Goal: Task Accomplishment & Management: Manage account settings

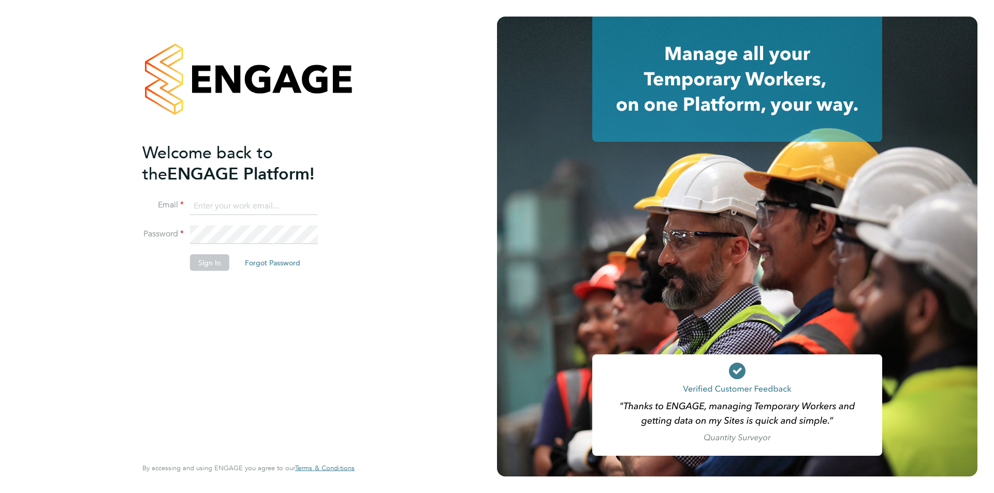
type input "[EMAIL_ADDRESS][DOMAIN_NAME]"
click at [216, 260] on button "Sign In" at bounding box center [209, 262] width 39 height 17
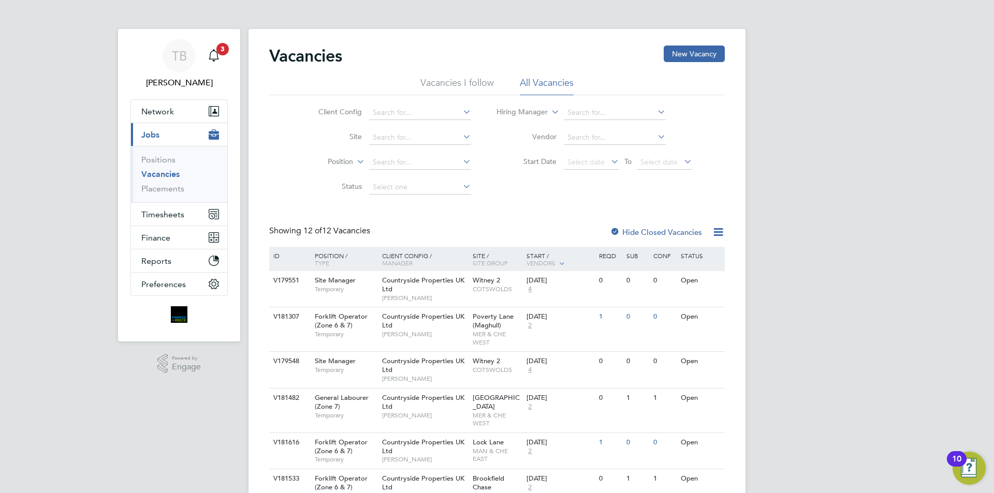
click at [168, 183] on li "Vacancies" at bounding box center [180, 176] width 78 height 14
click at [166, 188] on link "Placements" at bounding box center [162, 189] width 43 height 10
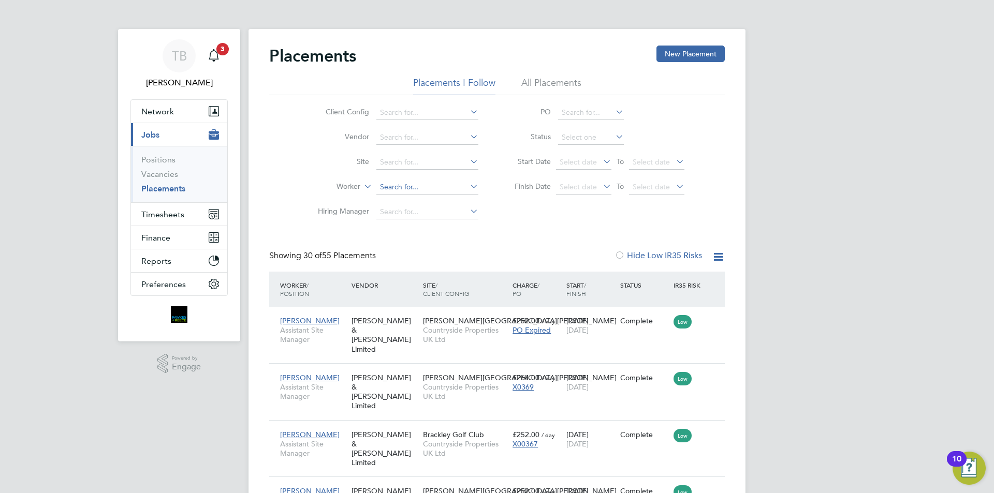
click at [391, 187] on input at bounding box center [427, 187] width 102 height 14
click at [442, 199] on b "Daw" at bounding box center [450, 201] width 16 height 9
type input "[PERSON_NAME]"
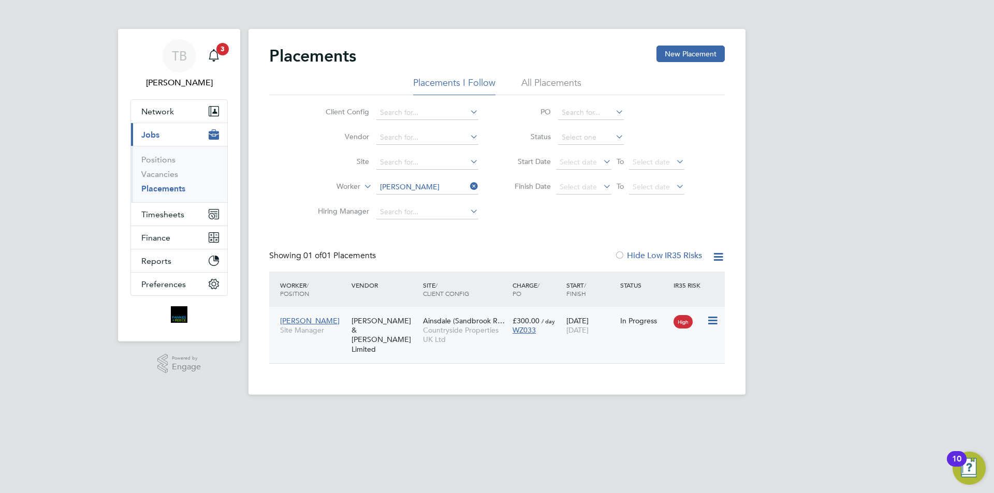
click at [711, 318] on icon at bounding box center [711, 321] width 10 height 12
click at [552, 341] on div "[PERSON_NAME] Site Manager [PERSON_NAME] & [PERSON_NAME] Limited [GEOGRAPHIC_DA…" at bounding box center [496, 335] width 455 height 56
click at [557, 333] on div "WZ033" at bounding box center [536, 330] width 49 height 9
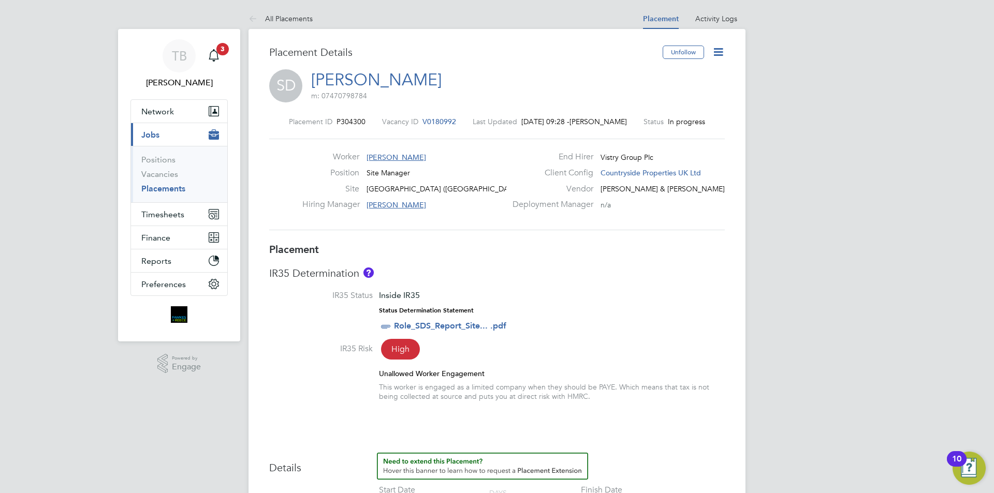
click at [718, 51] on icon at bounding box center [718, 52] width 13 height 13
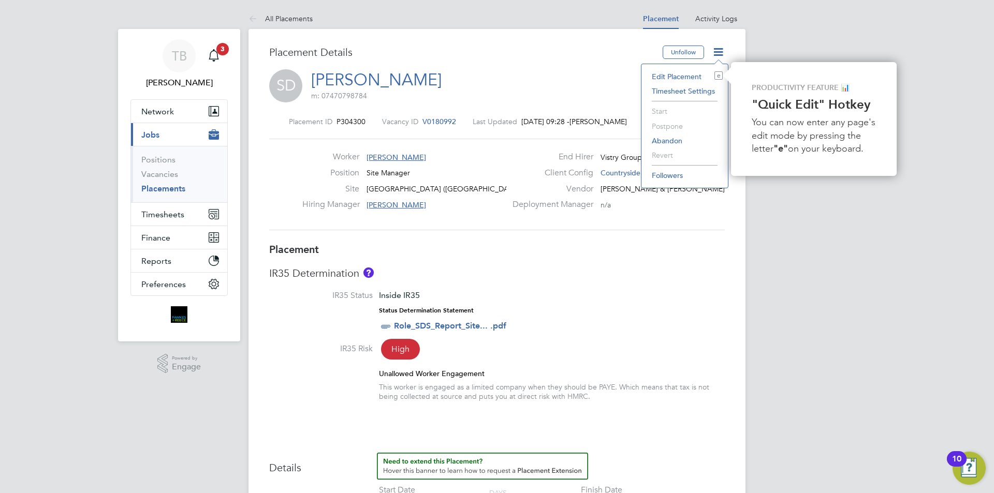
click at [681, 73] on li "Edit Placement e" at bounding box center [684, 76] width 76 height 14
type input "David Smith"
type input "David Craig"
type input "[DATE]"
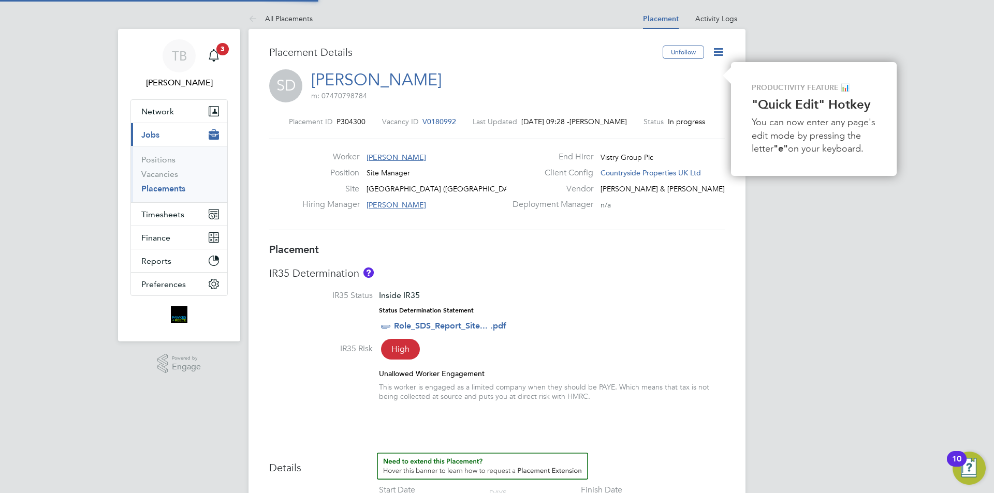
type input "07:30"
type input "16:30"
type input "CAN-490745"
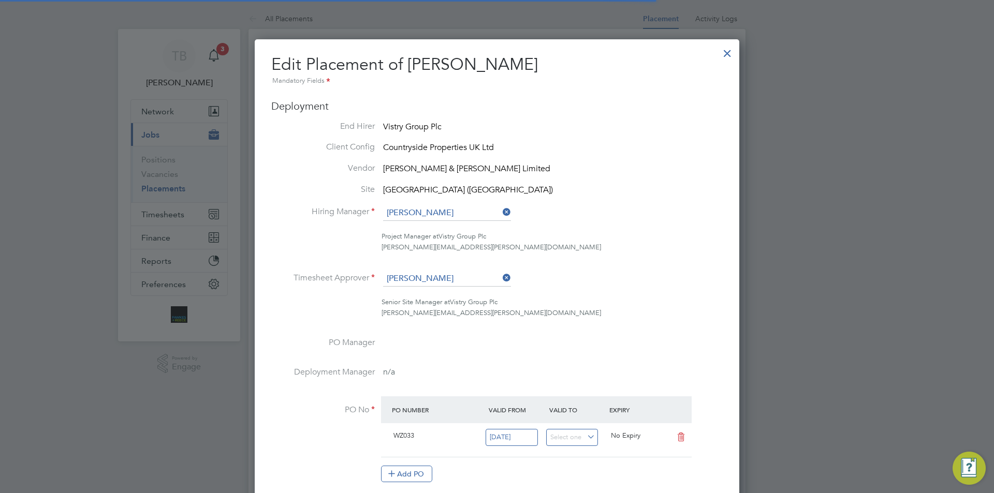
scroll to position [5, 5]
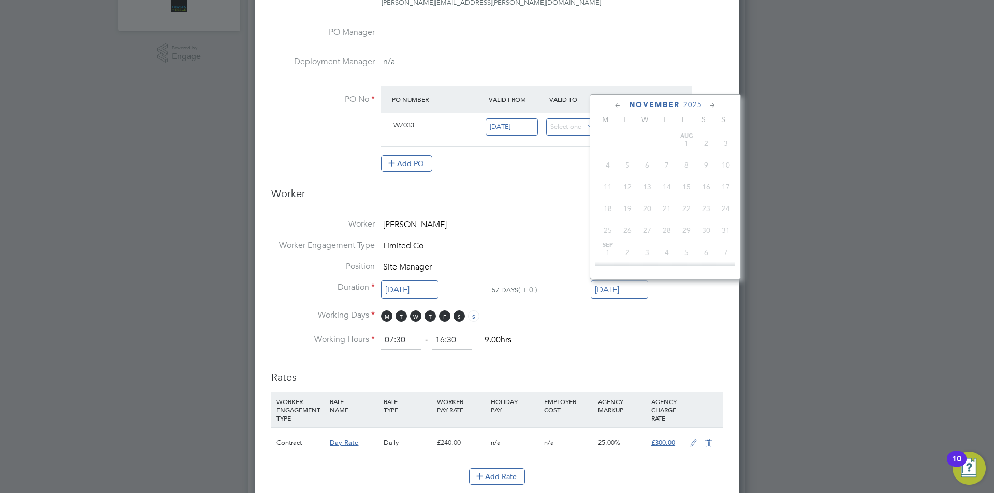
click at [623, 292] on input "[DATE]" at bounding box center [618, 289] width 57 height 19
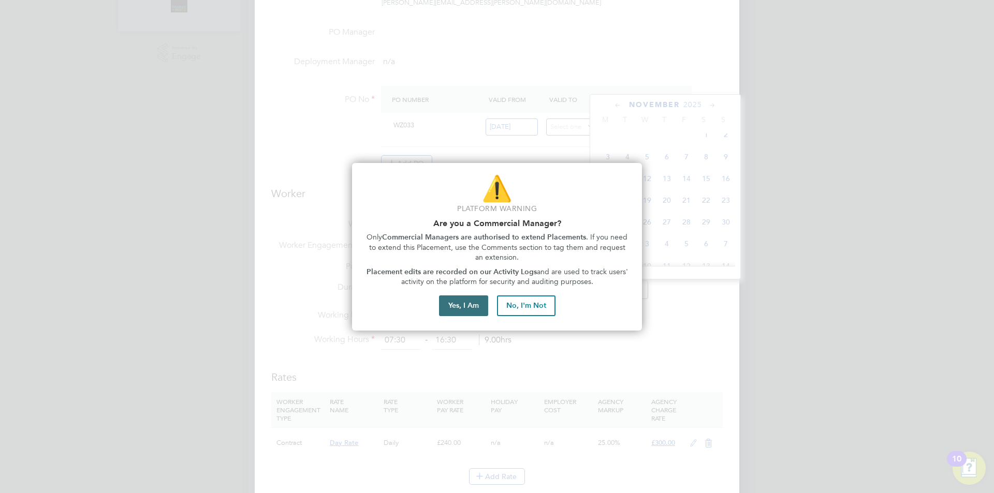
click at [477, 307] on button "Yes, I Am" at bounding box center [463, 305] width 49 height 21
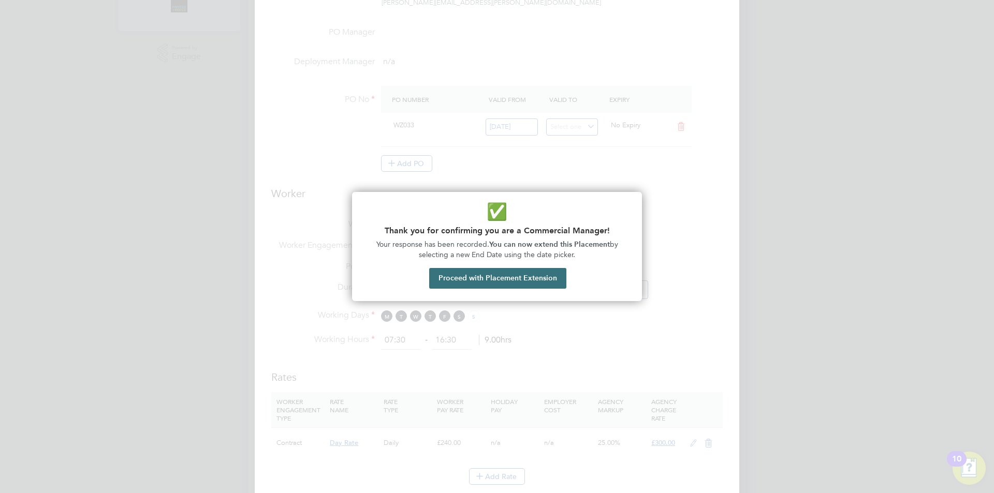
click at [552, 282] on button "Proceed with Placement Extension" at bounding box center [497, 278] width 137 height 21
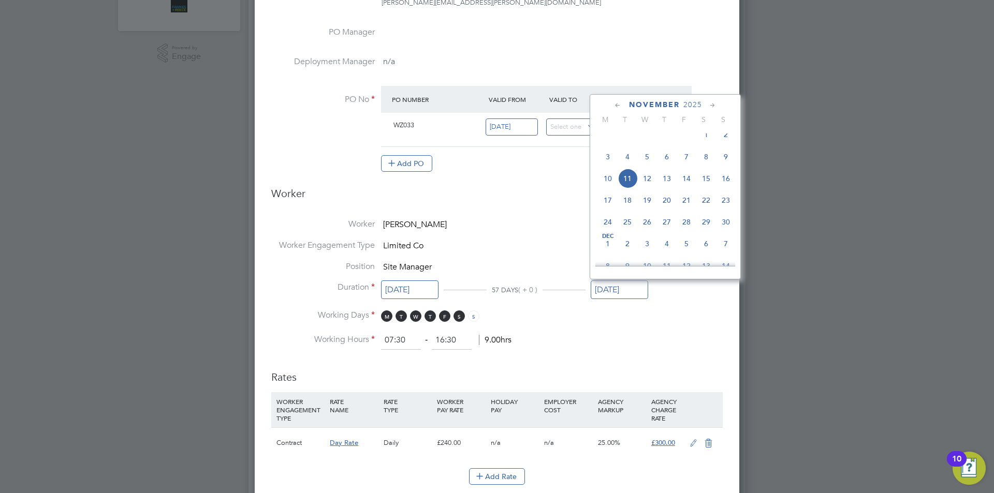
click at [615, 104] on icon at bounding box center [618, 105] width 10 height 11
click at [671, 210] on span "25" at bounding box center [667, 206] width 20 height 20
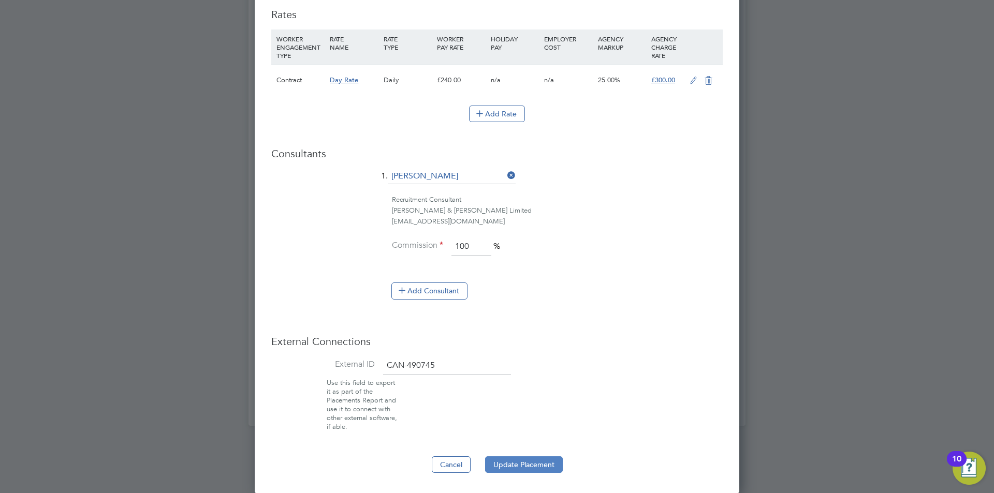
click at [535, 465] on button "Update Placement" at bounding box center [524, 464] width 78 height 17
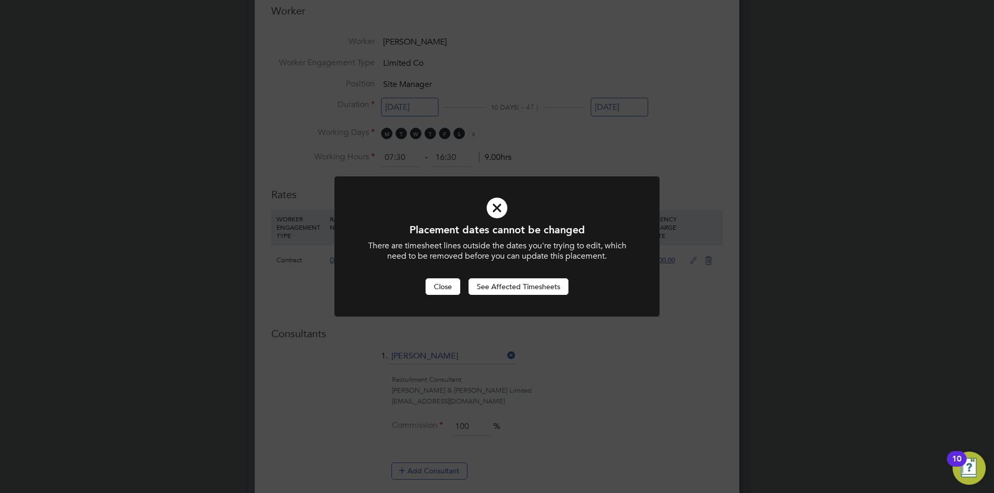
click at [435, 284] on button "Close" at bounding box center [442, 286] width 35 height 17
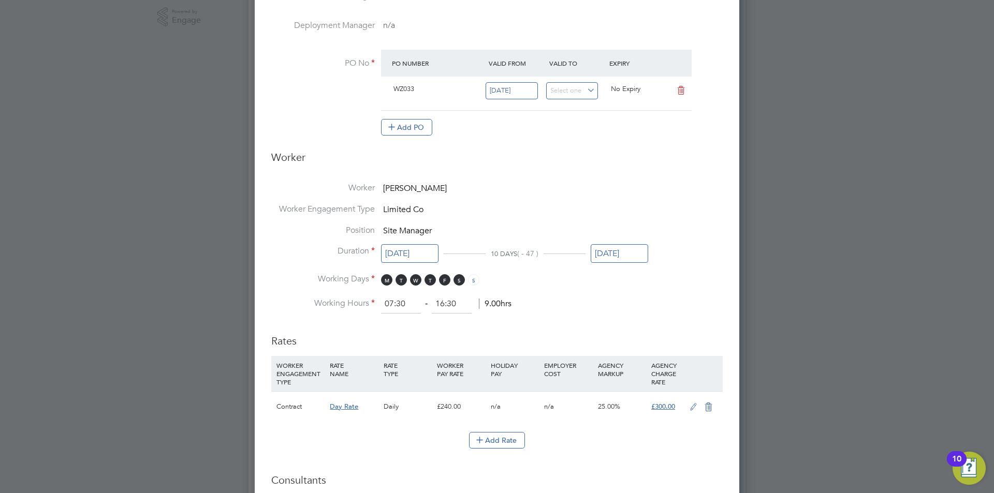
click at [626, 261] on input "[DATE]" at bounding box center [618, 253] width 57 height 19
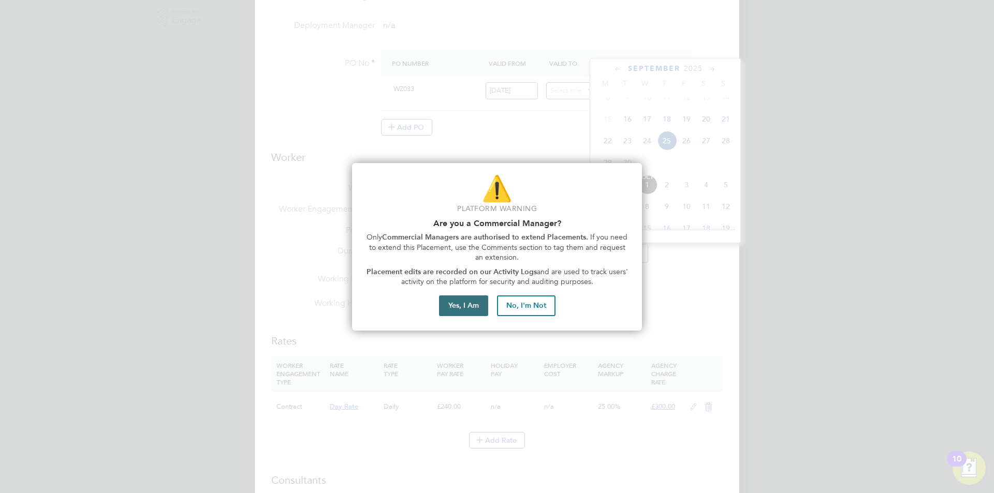
click at [452, 315] on button "Yes, I Am" at bounding box center [463, 305] width 49 height 21
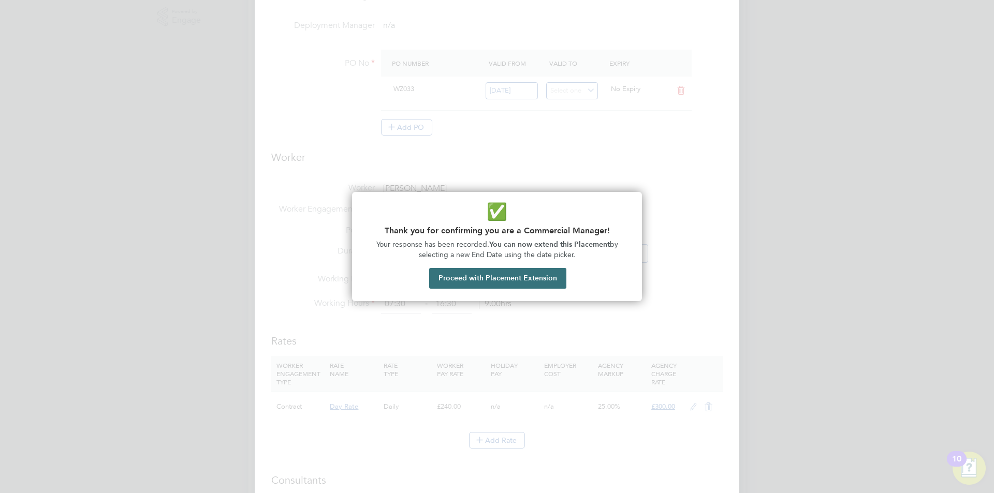
click at [500, 285] on button "Proceed with Placement Extension" at bounding box center [497, 278] width 137 height 21
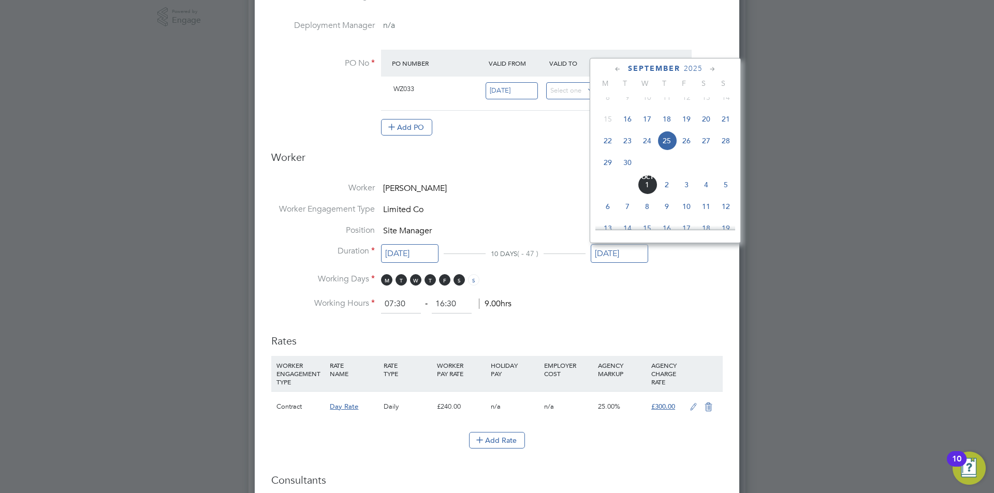
click at [697, 174] on div "Sep 1 2 3 4 5 6 7 8 9 10 11 12 13 14 15 16 17 18 19 20 21 22 23 24 25 26 27 28 …" at bounding box center [671, 120] width 153 height 109
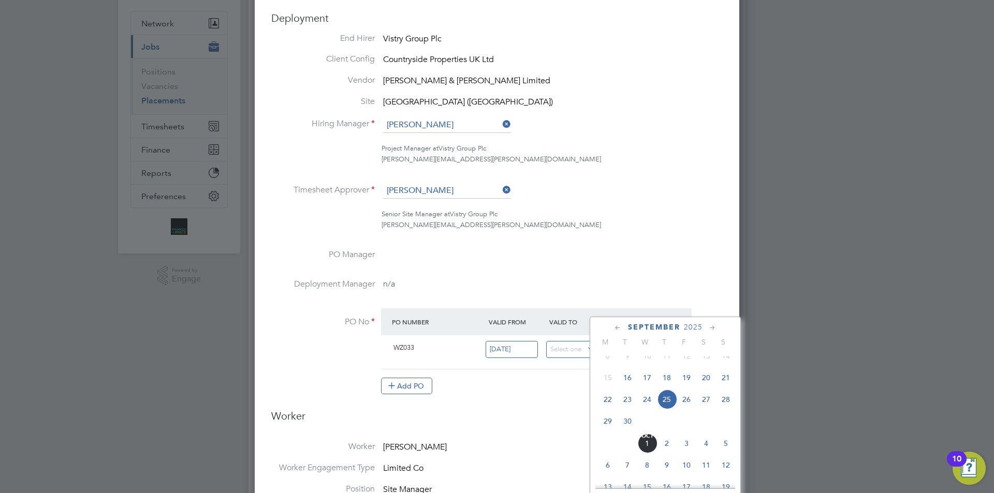
click at [696, 182] on ul "End Hirer Vistry Group Plc Client Config Countryside Properties UK Ltd Vendor F…" at bounding box center [496, 219] width 451 height 372
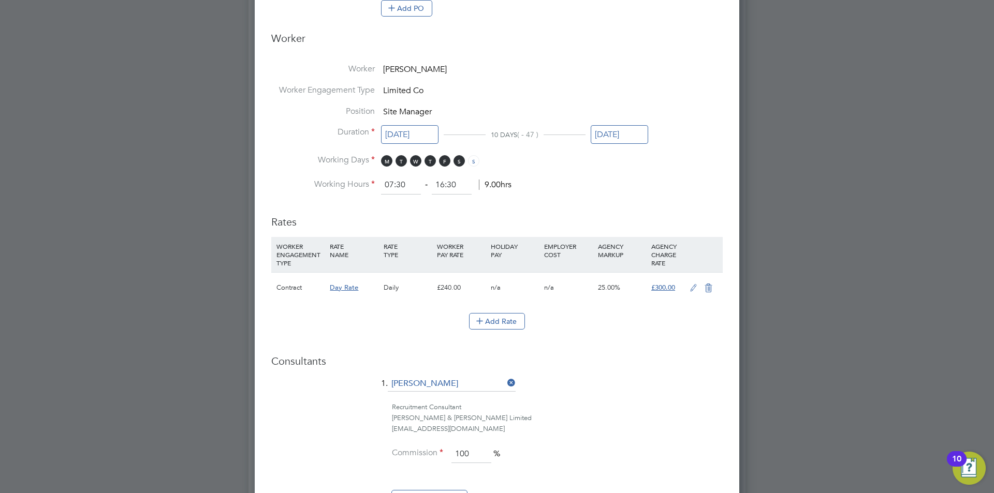
click at [615, 138] on input "[DATE]" at bounding box center [618, 134] width 57 height 19
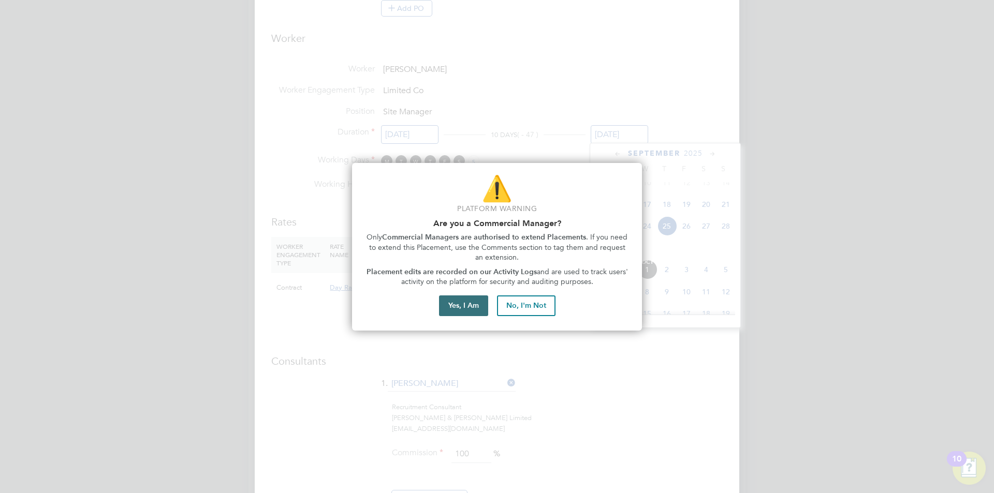
click at [479, 308] on button "Yes, I Am" at bounding box center [463, 305] width 49 height 21
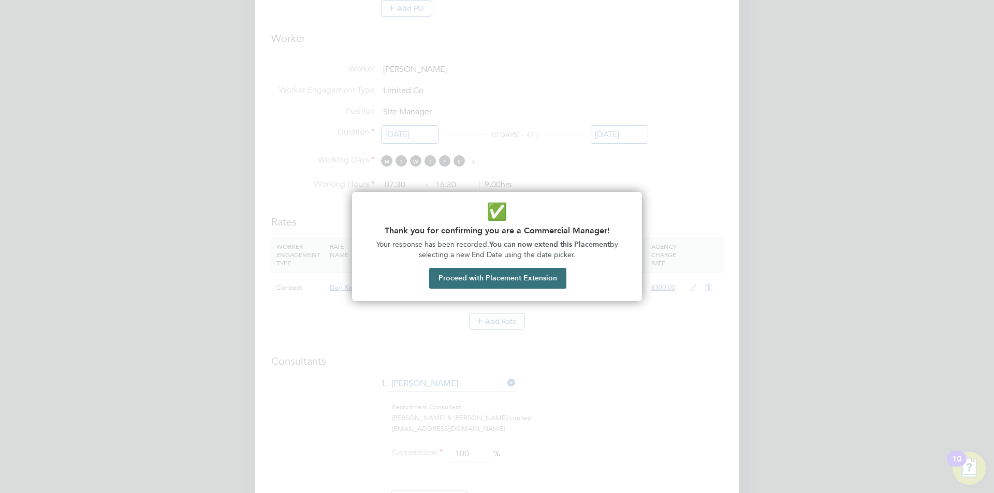
click at [513, 274] on button "Proceed with Placement Extension" at bounding box center [497, 278] width 137 height 21
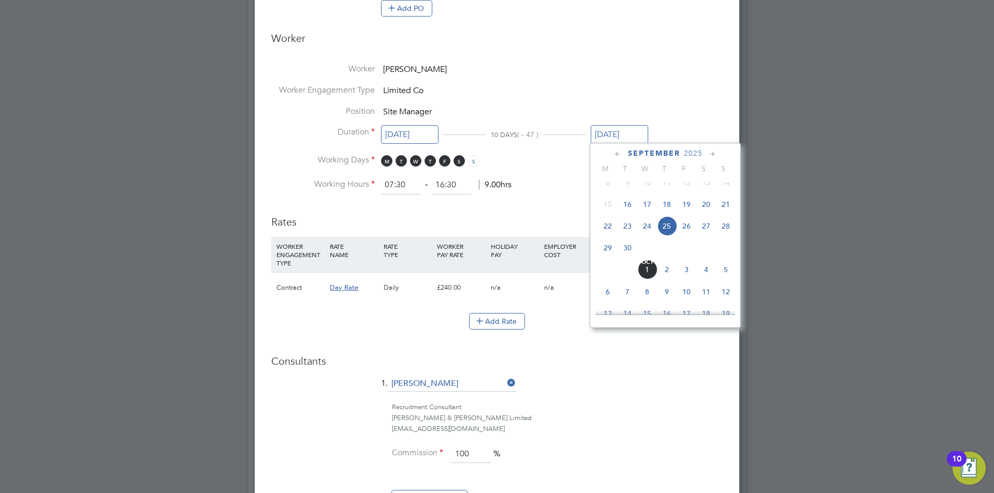
click at [687, 235] on span "26" at bounding box center [686, 226] width 20 height 20
type input "26 Sep 2025"
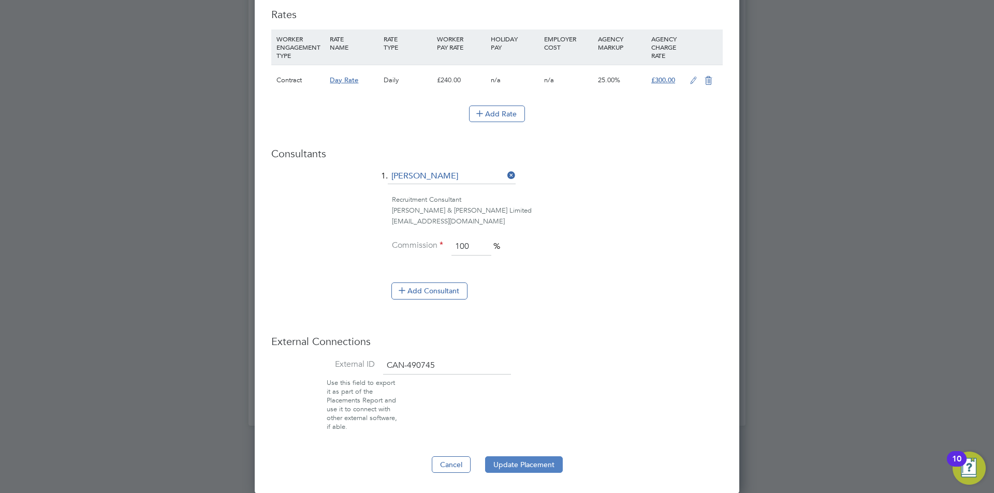
click at [519, 461] on button "Update Placement" at bounding box center [524, 464] width 78 height 17
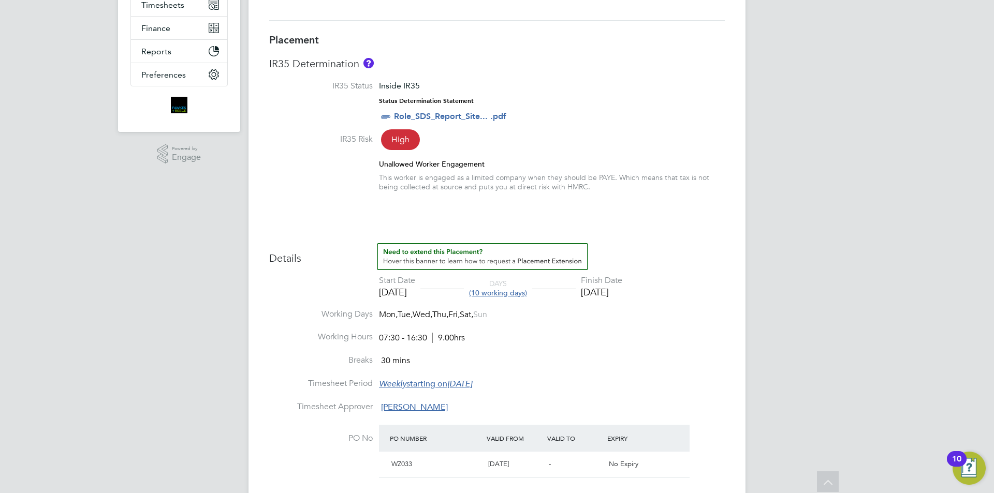
scroll to position [0, 0]
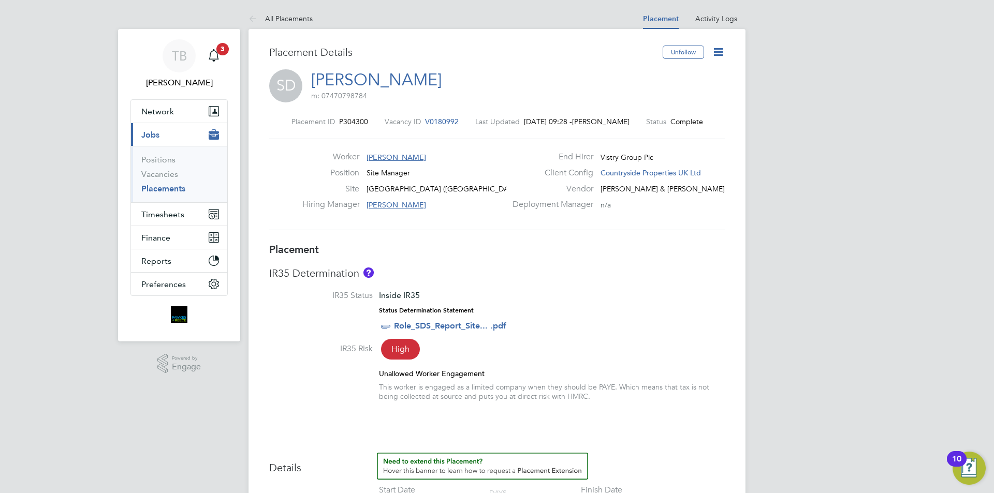
click at [637, 249] on h3 "Placement" at bounding box center [496, 249] width 455 height 13
click at [436, 119] on span "V0180992" at bounding box center [442, 121] width 34 height 9
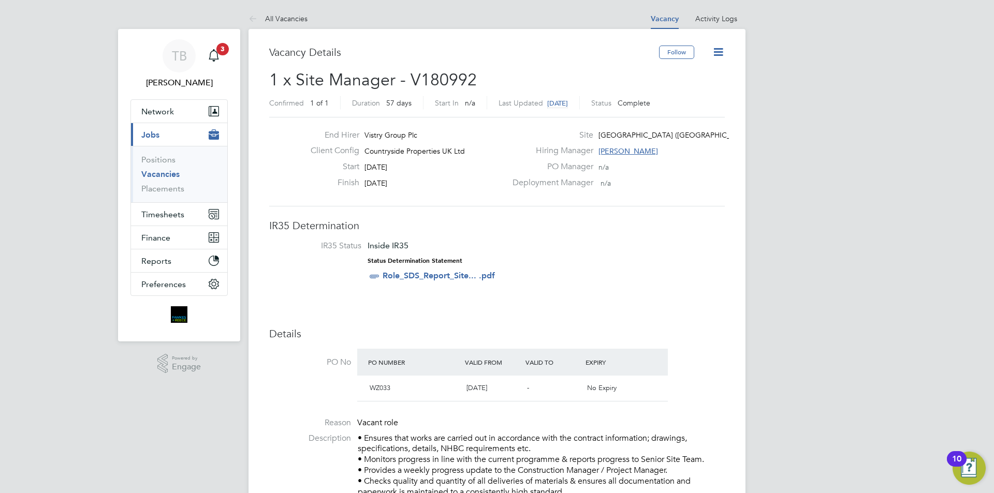
click at [717, 50] on icon at bounding box center [718, 52] width 13 height 13
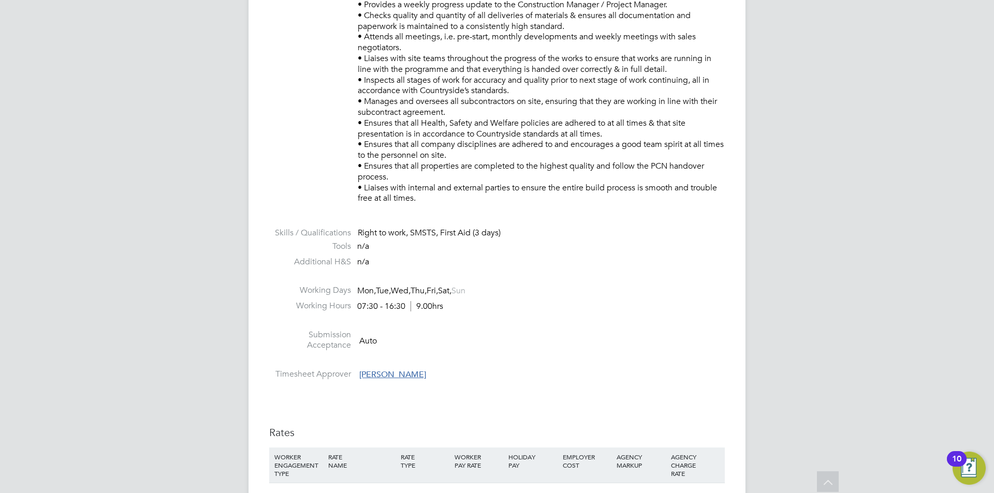
scroll to position [725, 0]
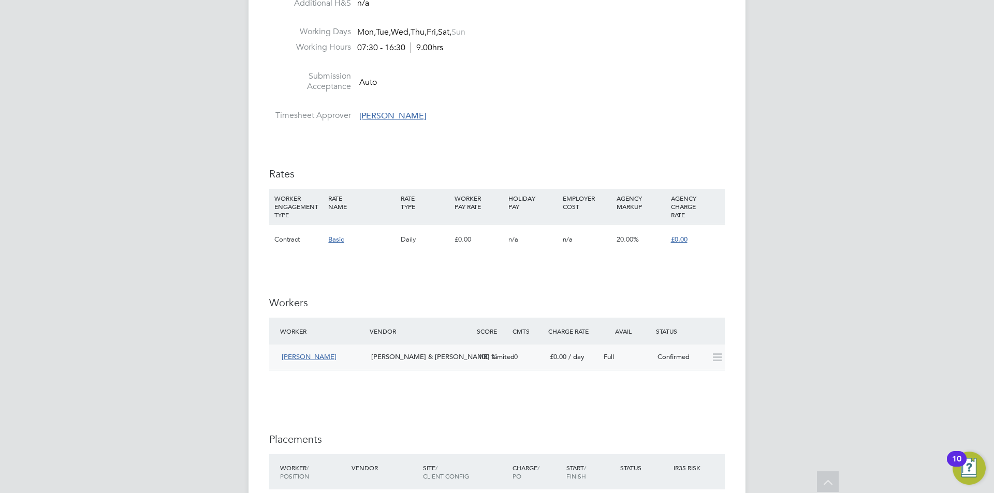
click at [716, 357] on icon at bounding box center [717, 357] width 13 height 8
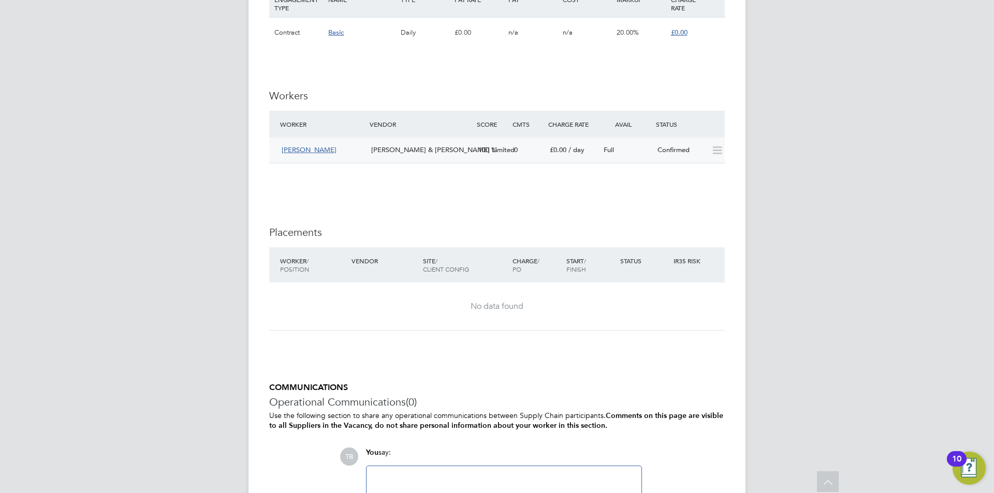
click at [419, 163] on li "Worker Vendor Score Cmts Charge Rate Avail Status Steven Daw Fawkes & Reece Lim…" at bounding box center [496, 142] width 455 height 63
